Goal: Find specific page/section: Find specific page/section

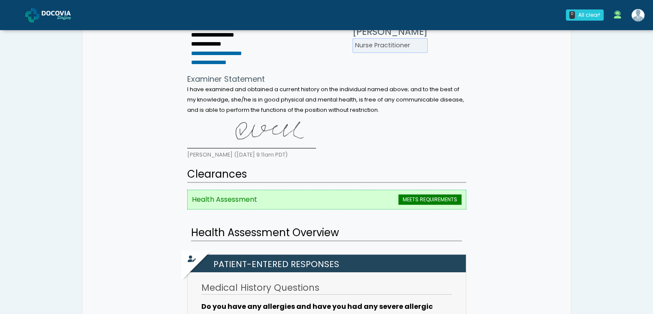
scroll to position [136, 0]
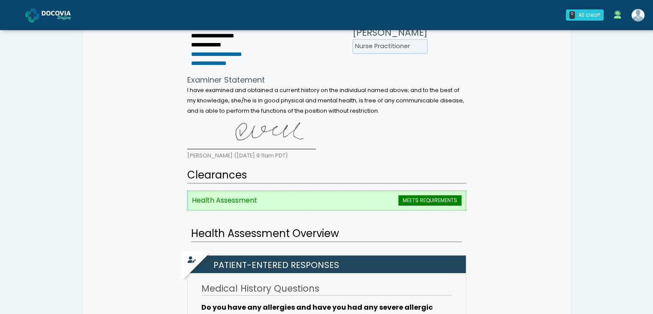
click at [412, 198] on span "MEETS REQUIREMENTS" at bounding box center [430, 200] width 63 height 10
click at [249, 191] on li "Health Assessment MEETS REQUIREMENTS" at bounding box center [326, 200] width 279 height 20
click at [191, 257] on icon at bounding box center [192, 259] width 8 height 8
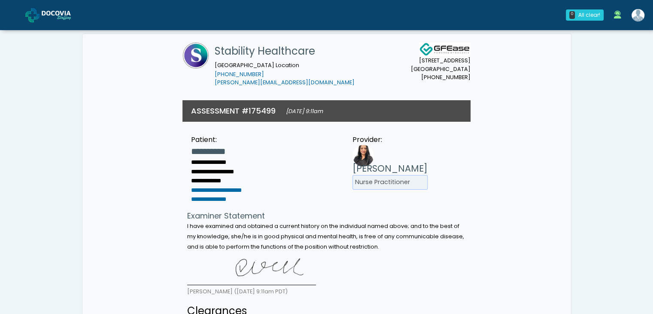
click at [60, 16] on img at bounding box center [63, 15] width 43 height 9
